Goal: Transaction & Acquisition: Purchase product/service

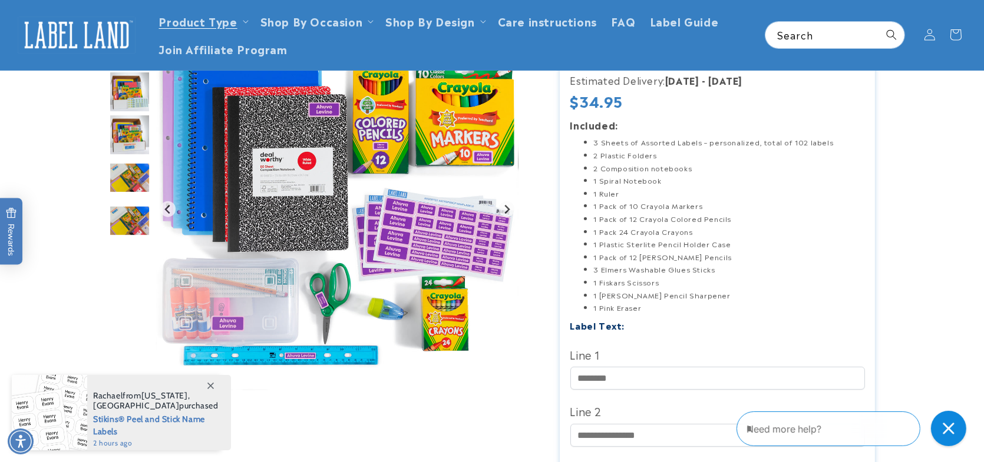
scroll to position [59, 0]
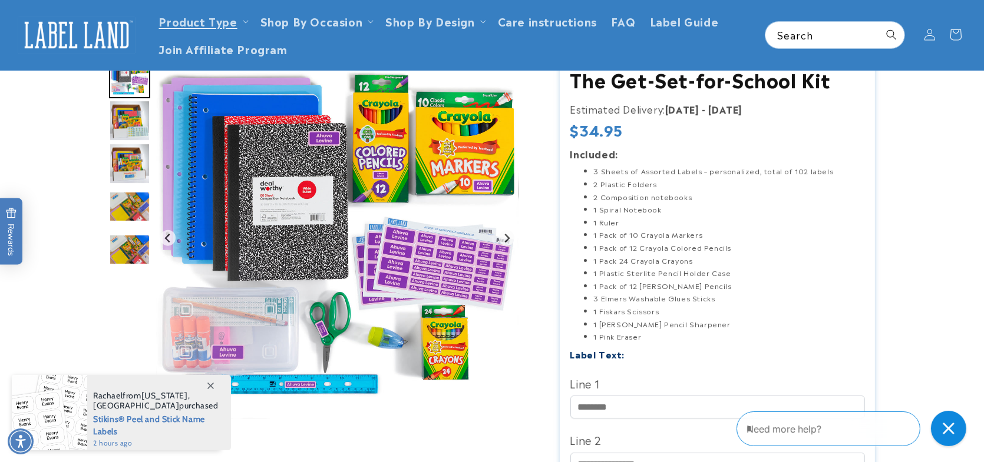
click at [132, 114] on img "Go to slide 4" at bounding box center [129, 120] width 41 height 41
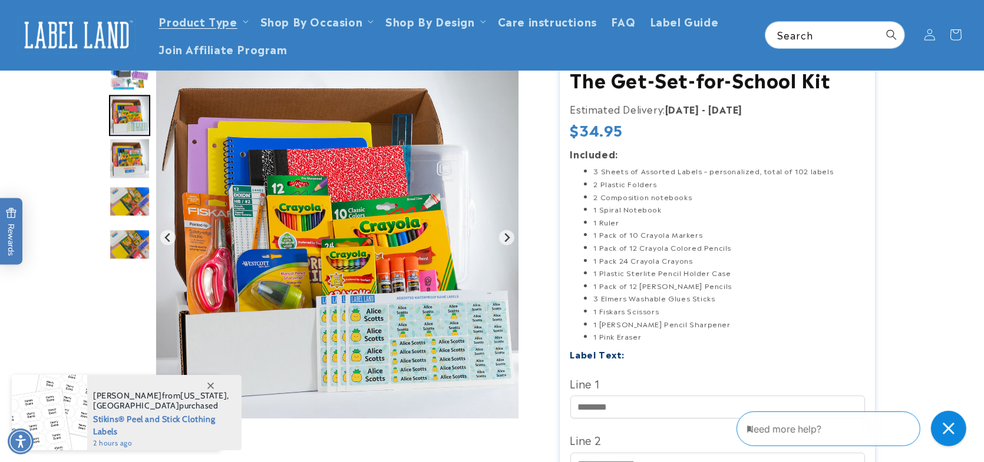
click at [137, 163] on img "Go to slide 5" at bounding box center [129, 158] width 41 height 41
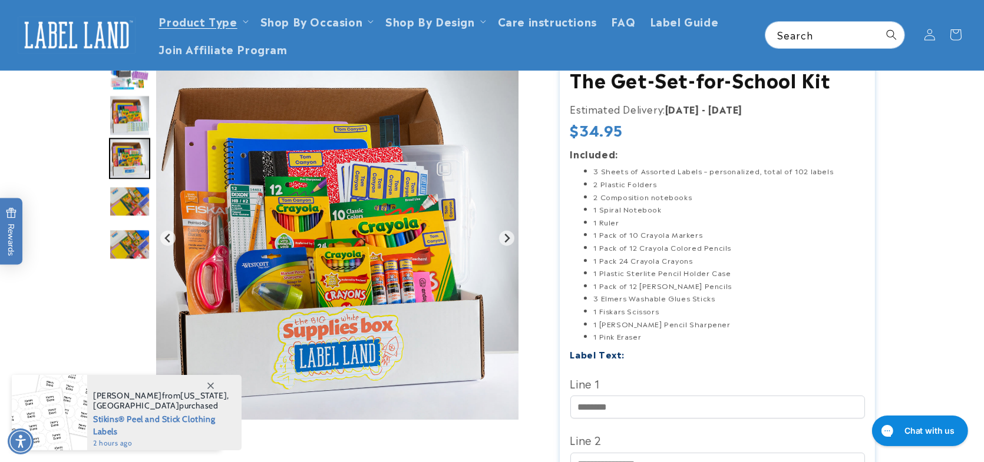
click at [133, 209] on img "Go to slide 6" at bounding box center [129, 201] width 41 height 31
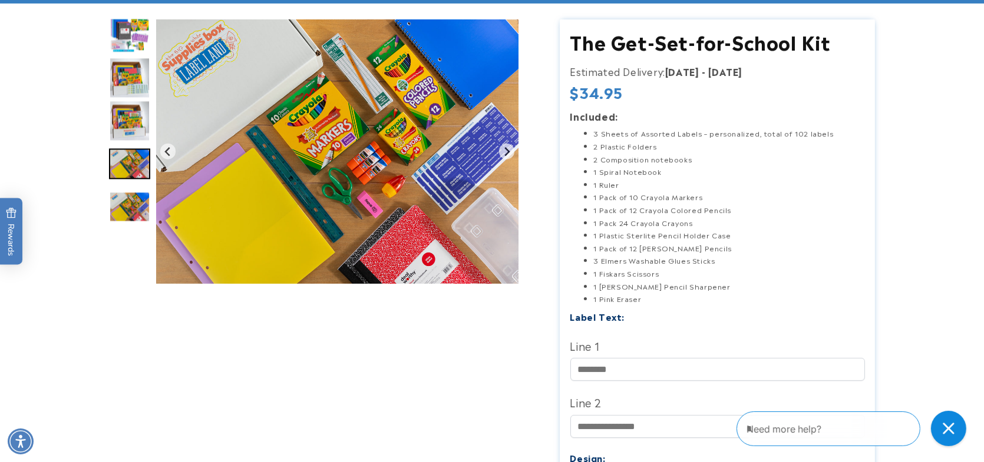
scroll to position [118, 0]
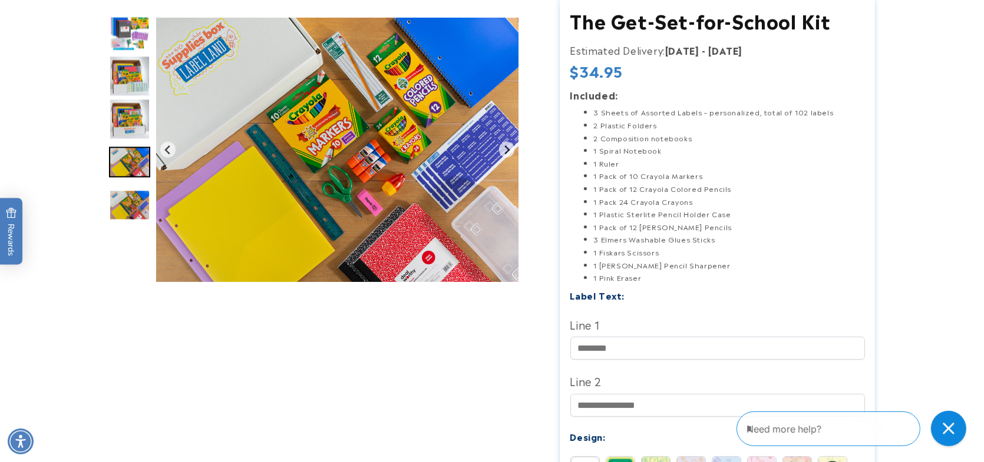
click at [508, 187] on img "Gallery Viewer" at bounding box center [337, 150] width 362 height 265
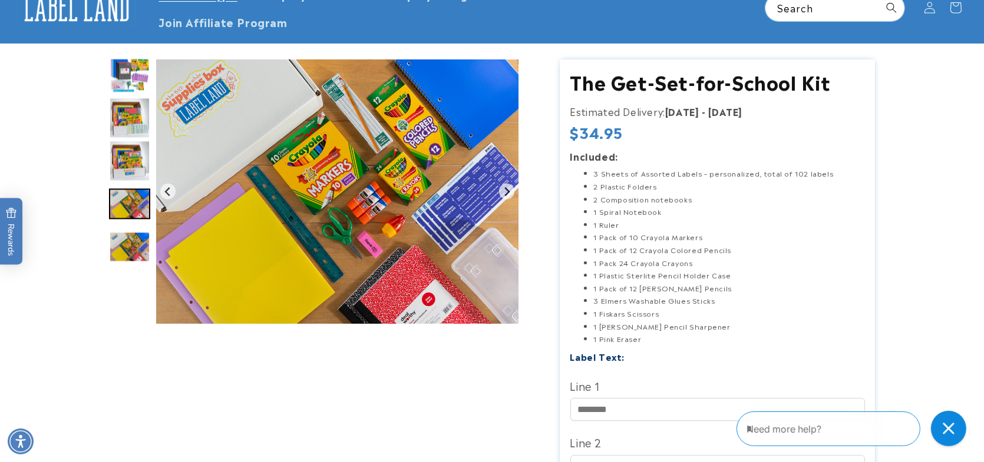
scroll to position [0, 0]
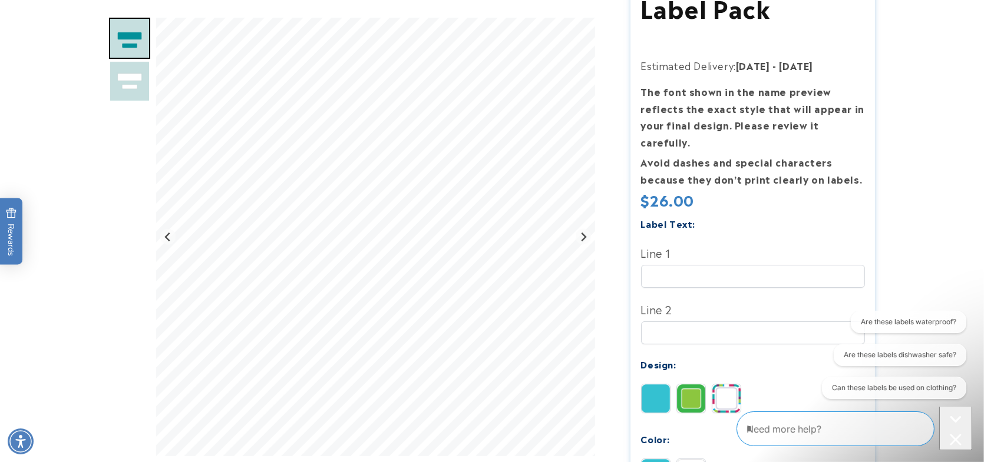
scroll to position [236, 0]
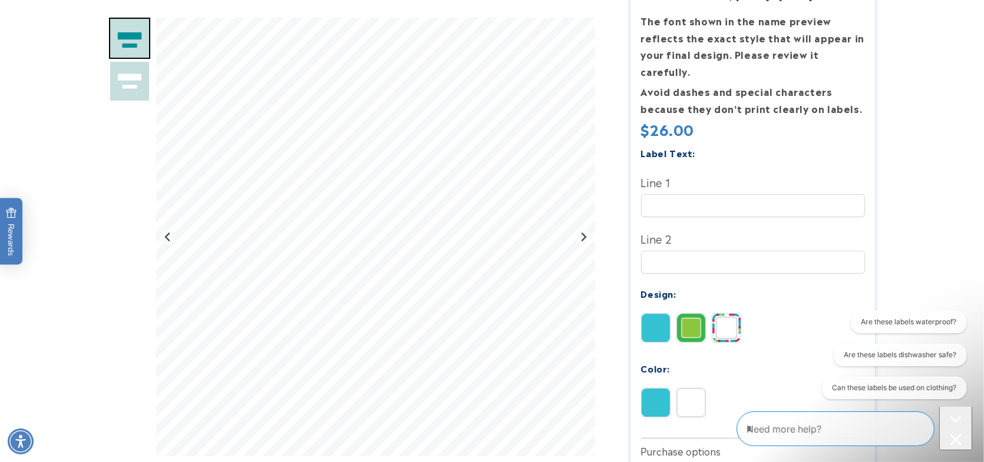
click at [736, 316] on img at bounding box center [726, 328] width 28 height 28
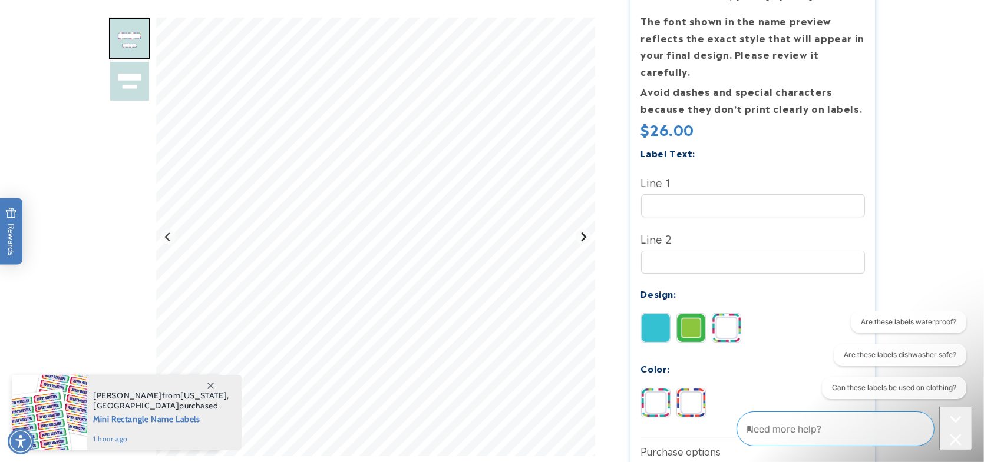
click at [583, 236] on icon "Next slide" at bounding box center [583, 237] width 5 height 9
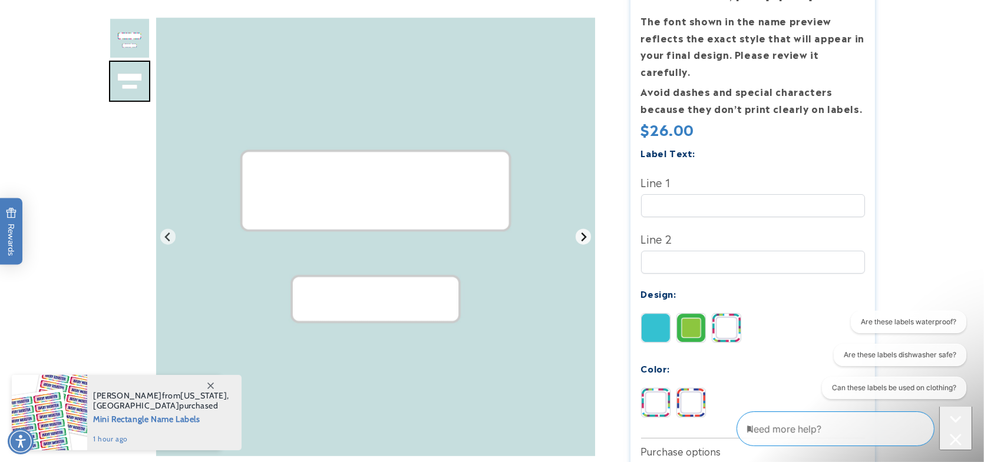
click at [583, 236] on icon "Go to first slide" at bounding box center [583, 237] width 5 height 9
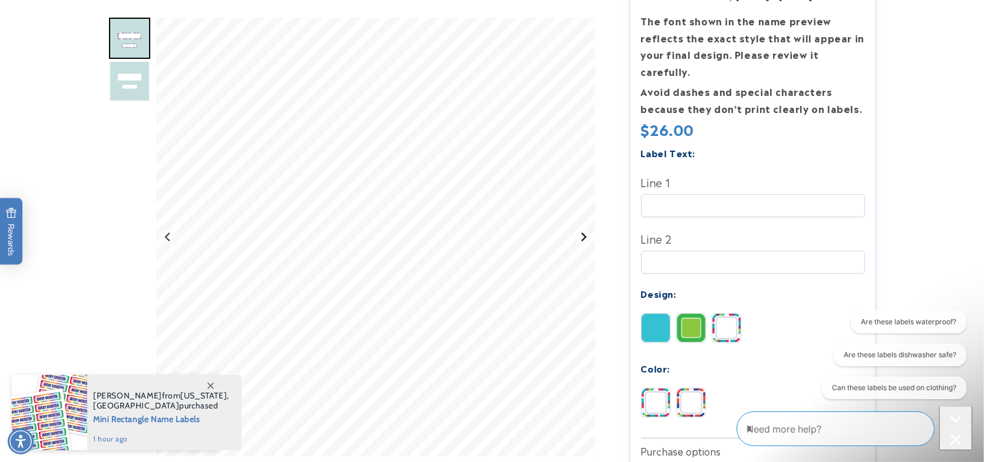
click at [583, 236] on icon "Next slide" at bounding box center [583, 237] width 5 height 9
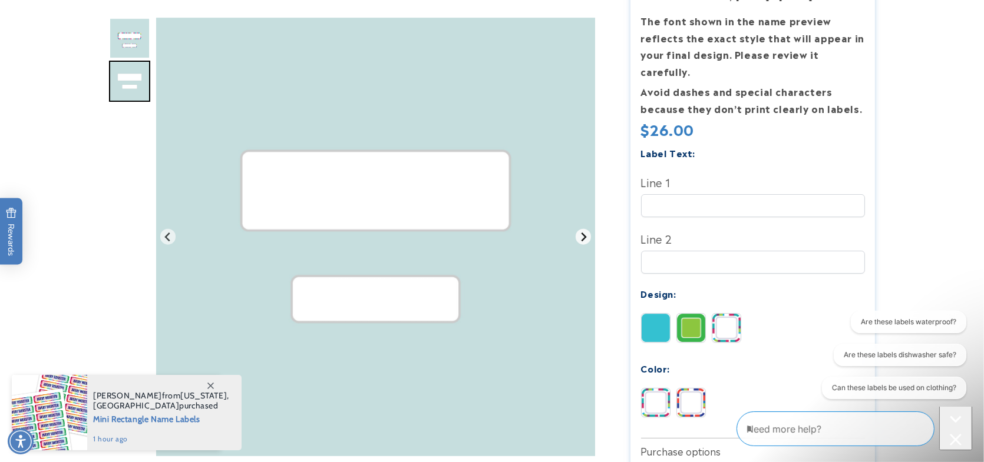
click at [583, 236] on icon "Go to first slide" at bounding box center [583, 237] width 5 height 9
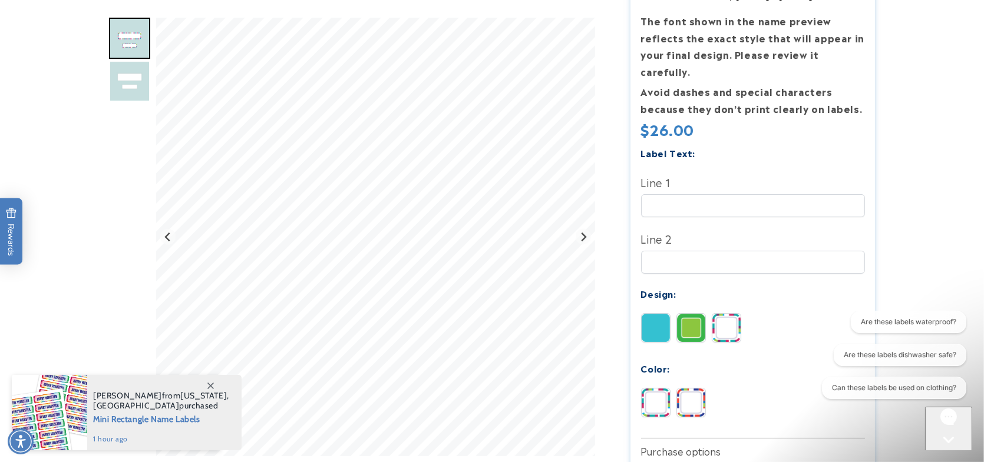
click at [657, 314] on img at bounding box center [656, 328] width 28 height 28
click at [696, 392] on img at bounding box center [691, 403] width 28 height 28
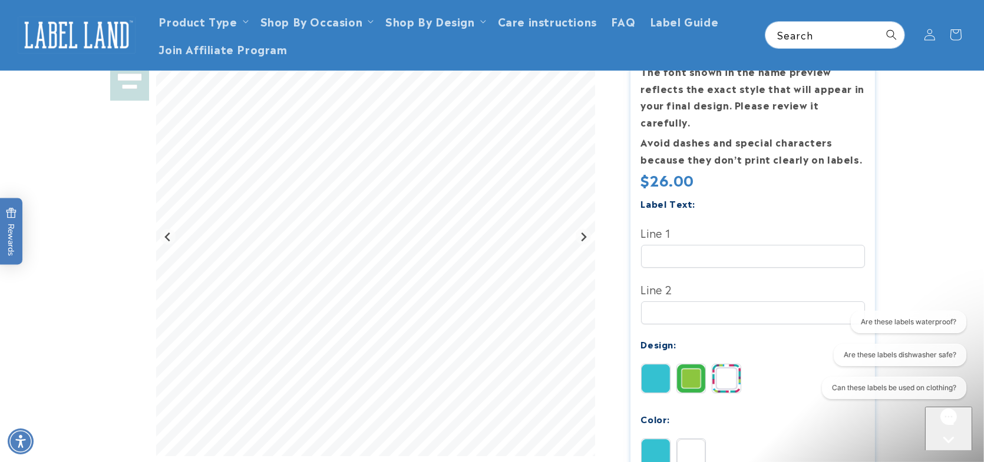
scroll to position [118, 0]
